Goal: Information Seeking & Learning: Learn about a topic

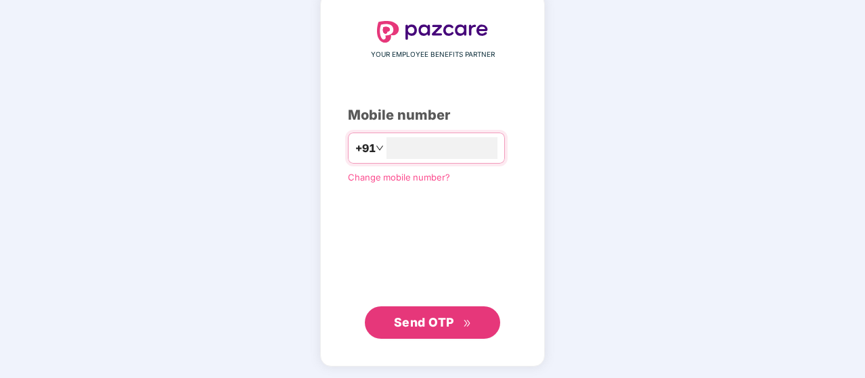
type input "**********"
click at [426, 317] on span "Send OTP" at bounding box center [424, 322] width 60 height 14
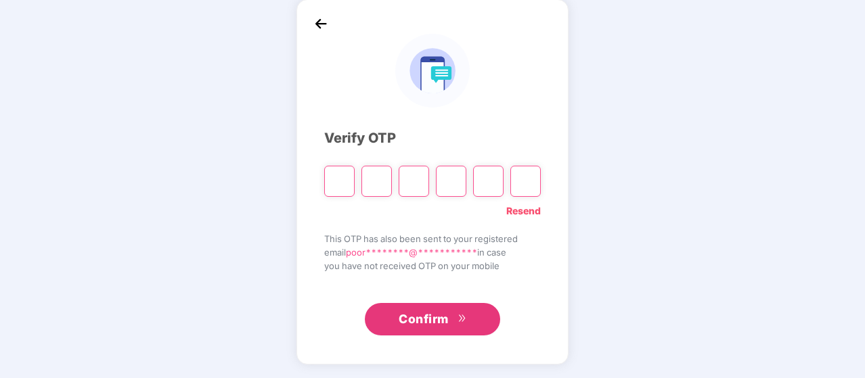
scroll to position [62, 0]
type input "*"
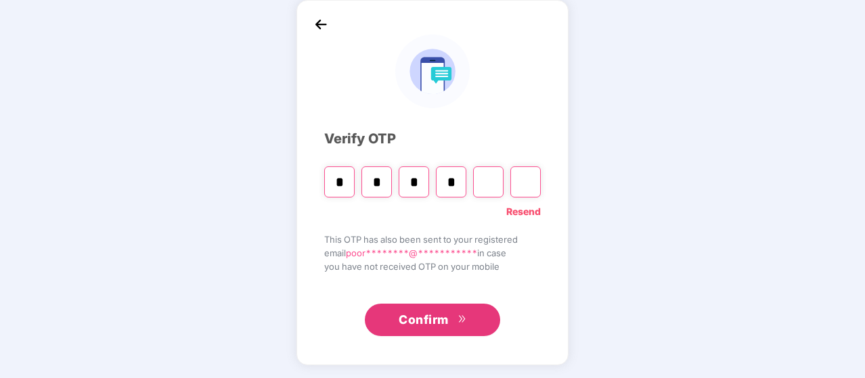
type input "*"
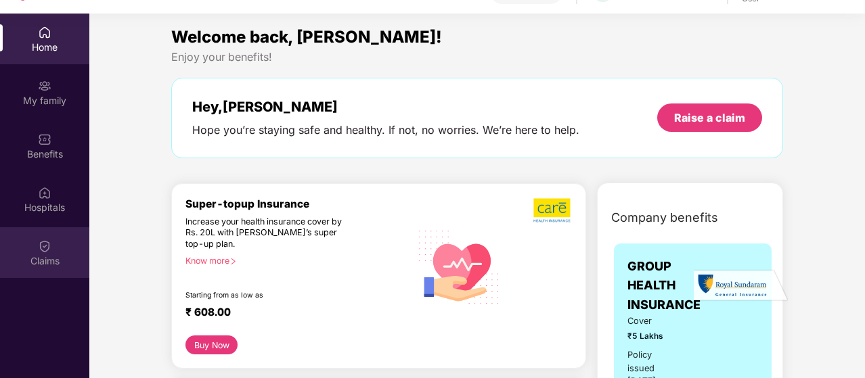
click at [41, 254] on div "Claims" at bounding box center [44, 261] width 89 height 14
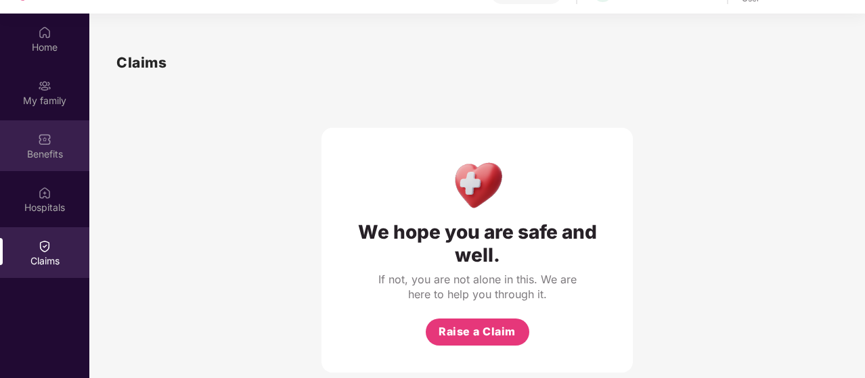
click at [31, 151] on div "Benefits" at bounding box center [44, 155] width 89 height 14
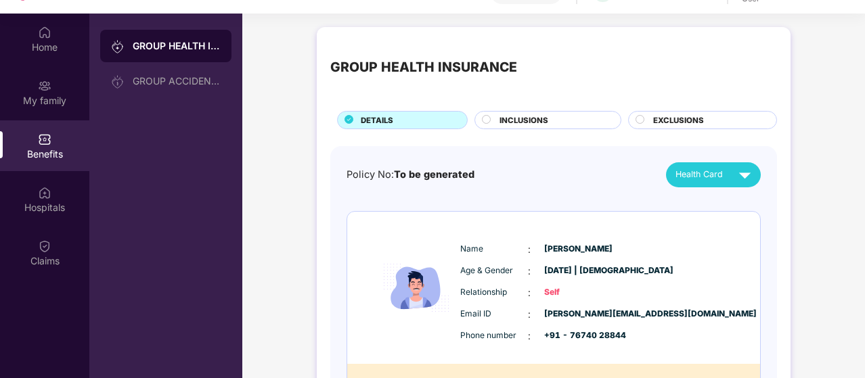
click at [503, 123] on span "INCLUSIONS" at bounding box center [523, 120] width 49 height 12
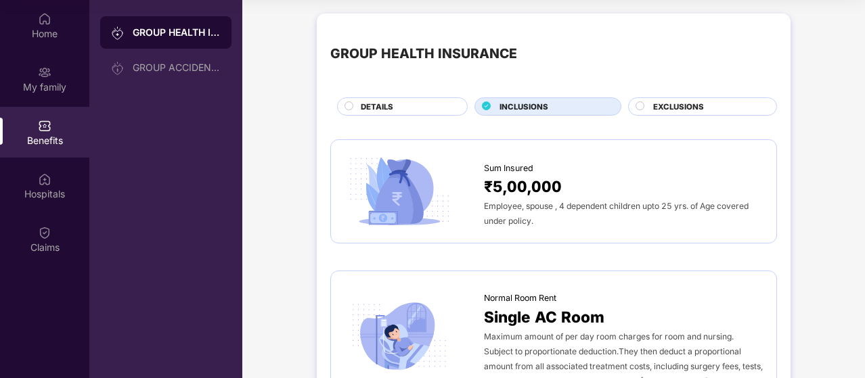
click at [696, 107] on span "EXCLUSIONS" at bounding box center [678, 107] width 51 height 12
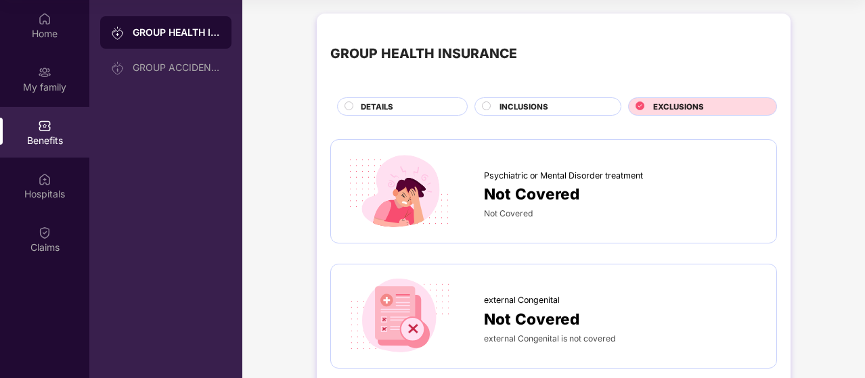
click at [365, 110] on span "DETAILS" at bounding box center [377, 107] width 32 height 12
